Goal: Find specific page/section: Find specific page/section

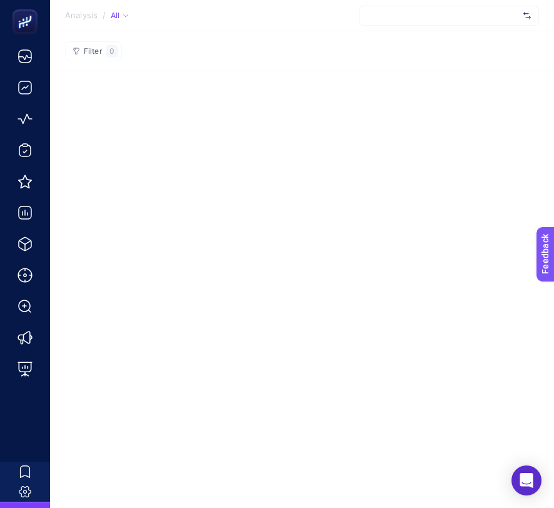
click at [520, 12] on div at bounding box center [449, 16] width 180 height 20
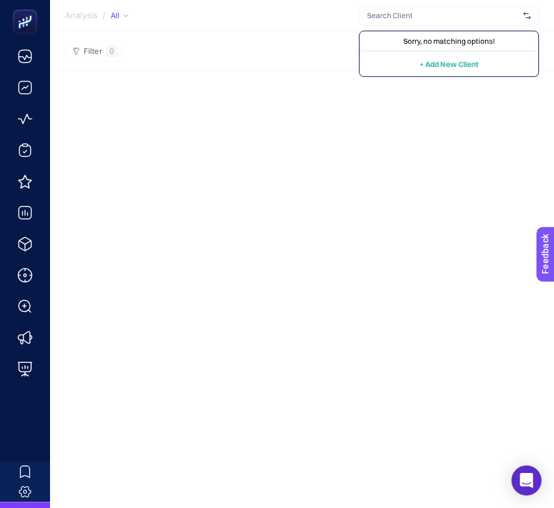
click at [520, 13] on div at bounding box center [449, 16] width 180 height 20
click at [446, 207] on div "Analysis / All Sorry, no matching options! + Add New Client Filter 0" at bounding box center [277, 254] width 554 height 508
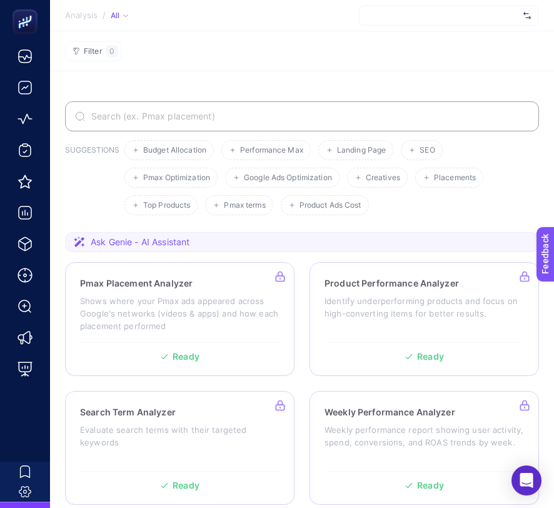
click at [474, 13] on div at bounding box center [449, 16] width 180 height 20
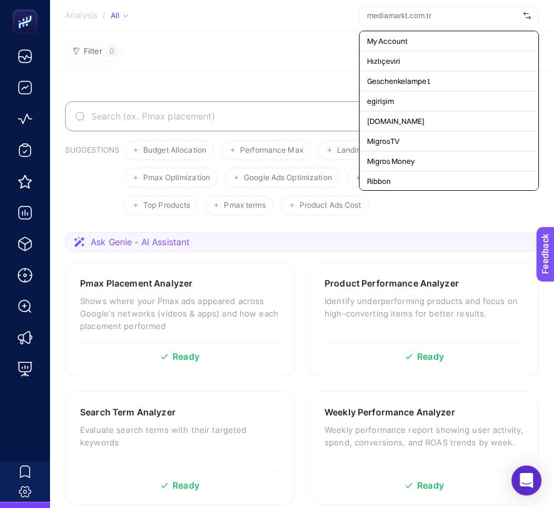
click at [283, 26] on section "Analysis / All My Account Hızlıçeviri Geschenkelampe1 egirişim [DOMAIN_NAME] Mi…" at bounding box center [302, 15] width 504 height 31
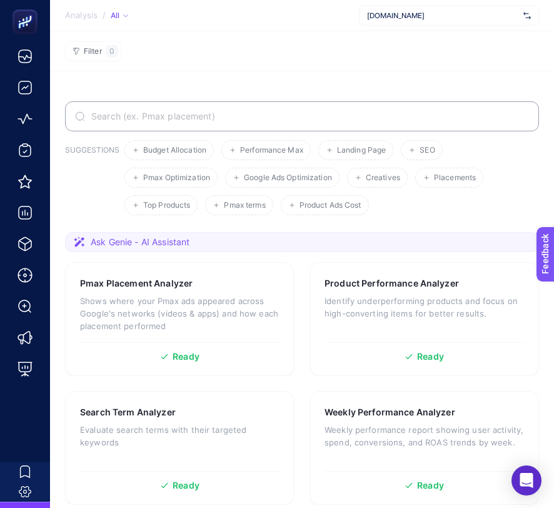
click at [396, 16] on span "[DOMAIN_NAME]" at bounding box center [442, 16] width 151 height 10
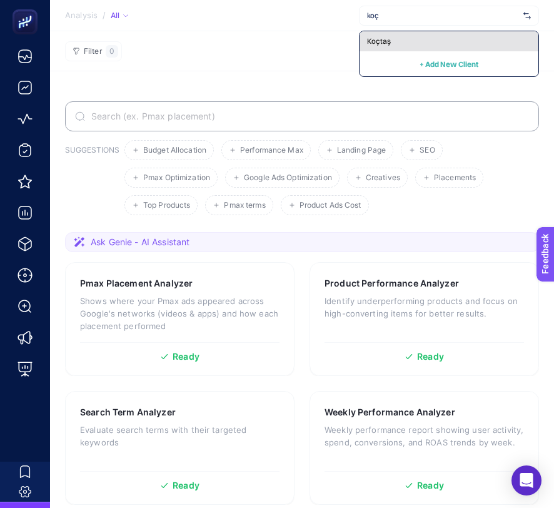
type input "koç"
click at [402, 38] on div "Koçtaş" at bounding box center [448, 41] width 179 height 20
